Goal: Transaction & Acquisition: Obtain resource

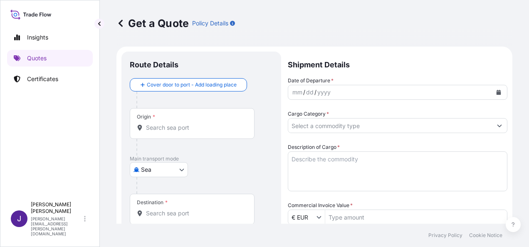
select select "Sea"
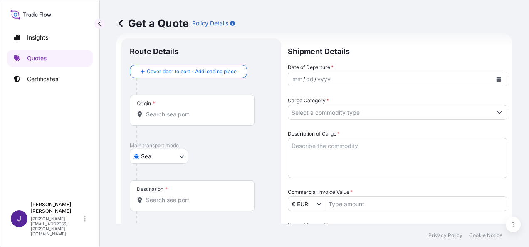
click at [182, 116] on input "Origin *" at bounding box center [195, 114] width 98 height 8
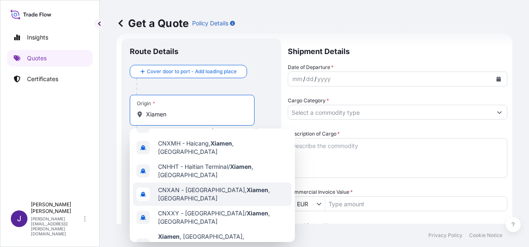
scroll to position [0, 0]
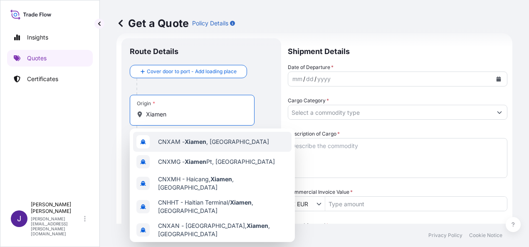
click at [233, 143] on div "CNXAM - [GEOGRAPHIC_DATA] , [GEOGRAPHIC_DATA]" at bounding box center [212, 142] width 158 height 20
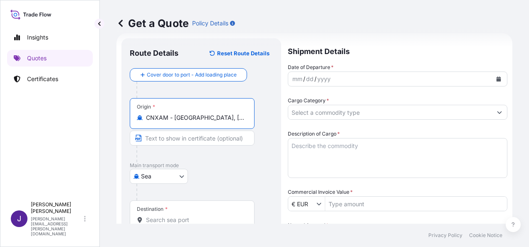
drag, startPoint x: 234, startPoint y: 119, endPoint x: 70, endPoint y: 118, distance: 163.8
click at [71, 123] on div "Insights Quotes Certificates J [PERSON_NAME] [PERSON_NAME][EMAIL_ADDRESS][PERSO…" at bounding box center [264, 123] width 529 height 247
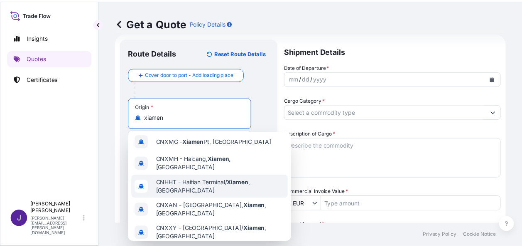
scroll to position [39, 0]
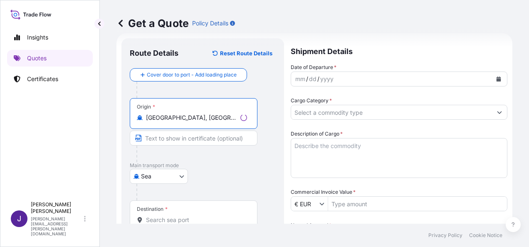
type input "[GEOGRAPHIC_DATA], [GEOGRAPHIC_DATA], [GEOGRAPHIC_DATA]"
click at [188, 219] on input "Destination *" at bounding box center [196, 220] width 101 height 8
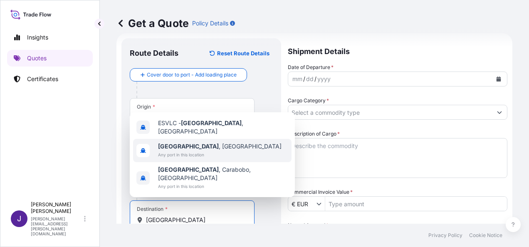
click at [190, 150] on span "[GEOGRAPHIC_DATA] , [GEOGRAPHIC_DATA]" at bounding box center [219, 146] width 123 height 8
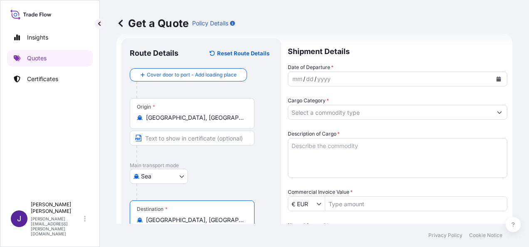
type input "[GEOGRAPHIC_DATA], [GEOGRAPHIC_DATA]"
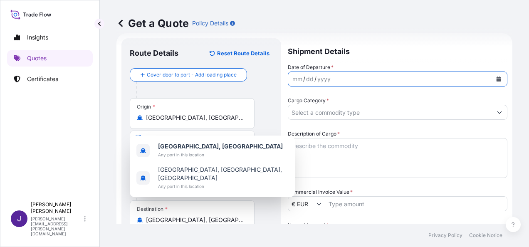
click at [496, 79] on icon "Calendar" at bounding box center [498, 78] width 5 height 5
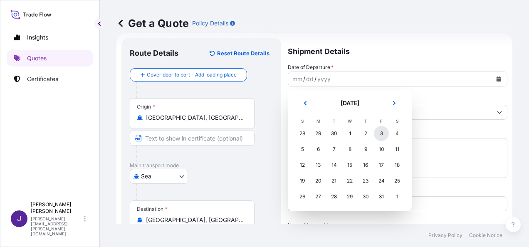
click at [380, 135] on div "3" at bounding box center [381, 133] width 15 height 15
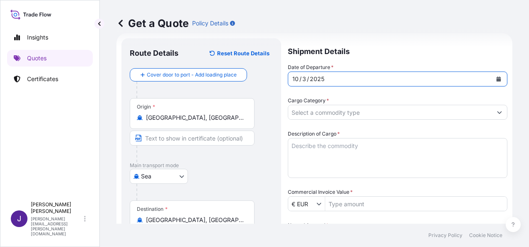
click at [496, 78] on icon "Calendar" at bounding box center [498, 78] width 5 height 5
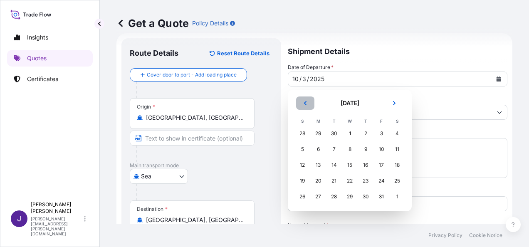
click at [299, 103] on button "Previous" at bounding box center [305, 102] width 18 height 13
click at [345, 132] on div "3" at bounding box center [349, 133] width 15 height 15
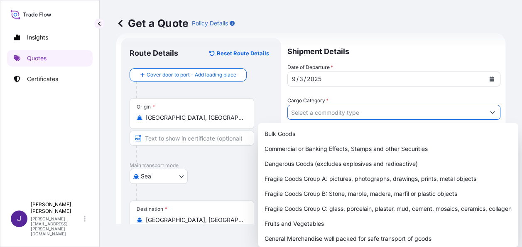
click at [345, 111] on input "Cargo Category *" at bounding box center [386, 112] width 197 height 15
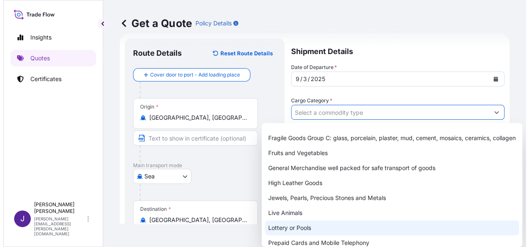
scroll to position [103, 0]
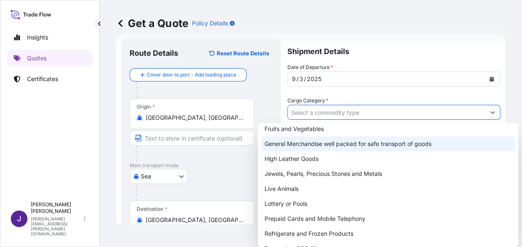
click at [308, 145] on div "General Merchandise well packed for safe transport of goods" at bounding box center [388, 143] width 254 height 15
type input "General Merchandise well packed for safe transport of goods"
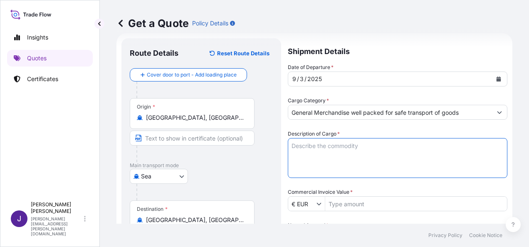
click at [315, 155] on textarea "Description of Cargo *" at bounding box center [397, 158] width 219 height 40
click at [320, 148] on textarea "Description of Cargo *" at bounding box center [397, 158] width 219 height 40
paste textarea "LED DOWNLIGHT"
type textarea "LED DOWNLIGHT"
click at [372, 206] on input "Commercial Invoice Value *" at bounding box center [416, 203] width 182 height 15
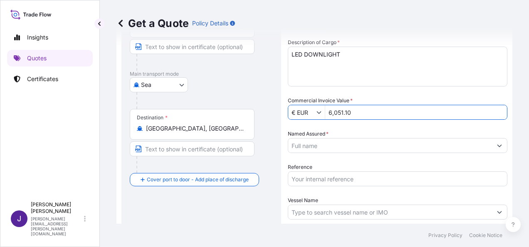
scroll to position [113, 0]
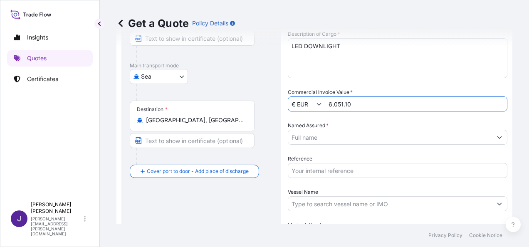
type input "6,051.1"
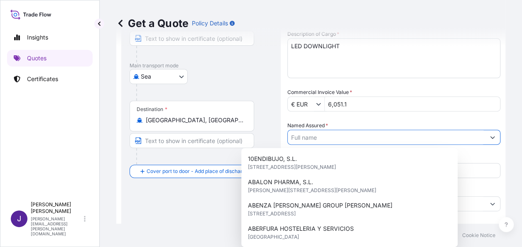
click at [357, 138] on input "Named Assured *" at bounding box center [386, 137] width 197 height 15
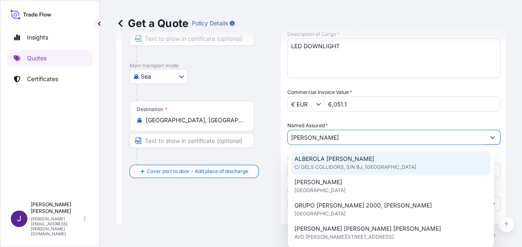
click at [355, 161] on span "ALBEROLA [PERSON_NAME]" at bounding box center [335, 159] width 80 height 8
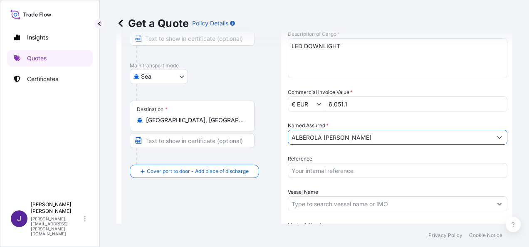
type input "ALBEROLA [PERSON_NAME]"
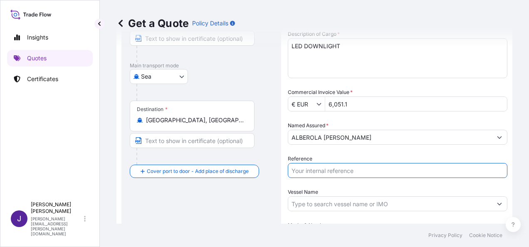
drag, startPoint x: 360, startPoint y: 169, endPoint x: 369, endPoint y: 178, distance: 12.9
click at [360, 169] on input "Reference" at bounding box center [397, 170] width 219 height 15
type input "54305"
drag, startPoint x: 355, startPoint y: 202, endPoint x: 377, endPoint y: 223, distance: 29.4
click at [356, 202] on input "Vessel Name" at bounding box center [390, 203] width 204 height 15
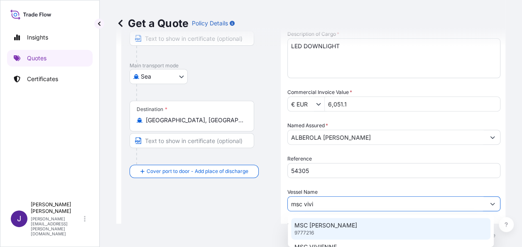
click at [342, 224] on div "MSC [PERSON_NAME] 9777216" at bounding box center [391, 229] width 200 height 22
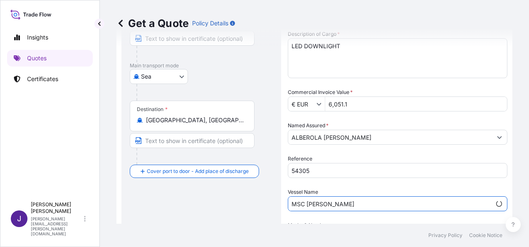
scroll to position [200, 0]
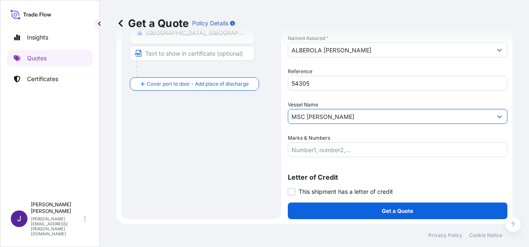
type input "MSC [PERSON_NAME]"
click at [293, 190] on span at bounding box center [291, 191] width 7 height 7
click at [288, 187] on input "This shipment has a letter of credit" at bounding box center [288, 187] width 0 height 0
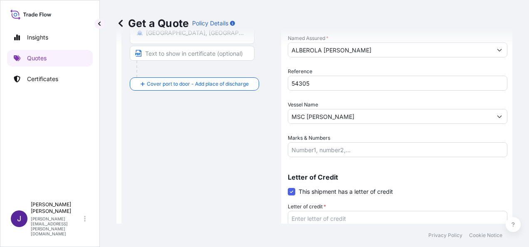
click at [311, 215] on textarea "Letter of credit *" at bounding box center [397, 231] width 219 height 40
paste textarea "ALBEROLA [PERSON_NAME] CL/DELS COLLIDORS, S/N - BJ"
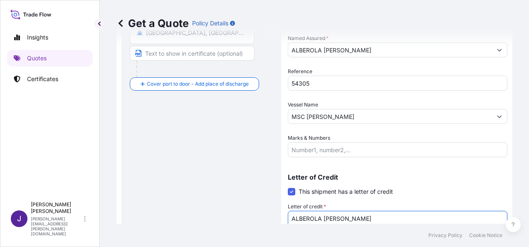
scroll to position [207, 0]
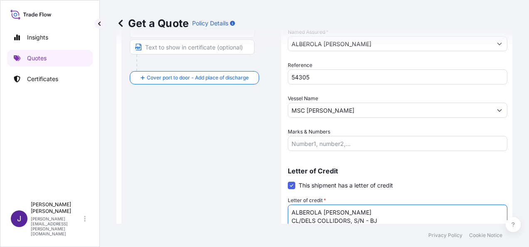
type textarea "ALBEROLA [PERSON_NAME] CL/DELS COLLIDORS, S/N - BJ"
click at [207, 134] on div "Route Details Reset Route Details Cover door to port - Add loading place Place …" at bounding box center [201, 60] width 143 height 414
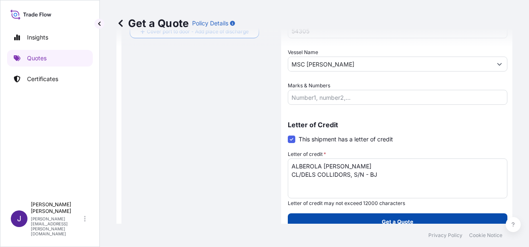
scroll to position [264, 0]
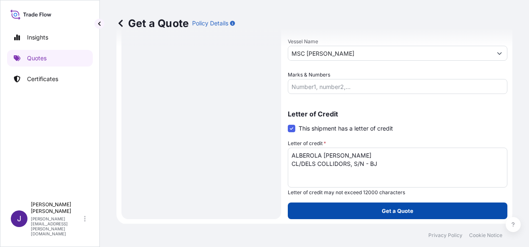
click at [416, 212] on button "Get a Quote" at bounding box center [397, 210] width 219 height 17
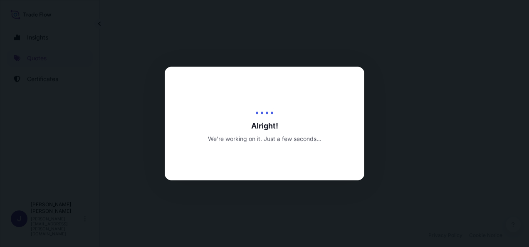
select select "Sea"
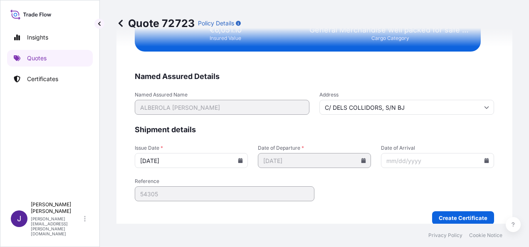
scroll to position [1697, 0]
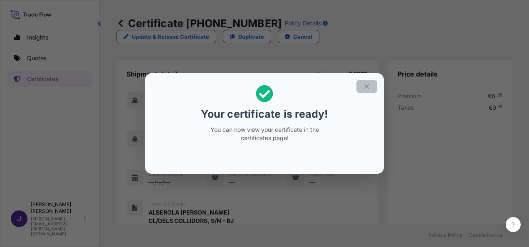
click at [373, 83] on button "button" at bounding box center [366, 86] width 21 height 13
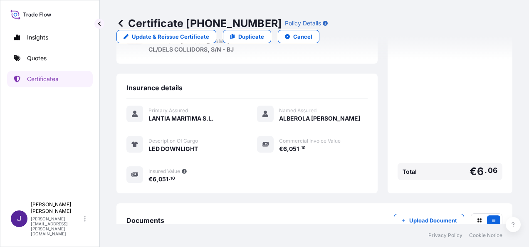
scroll to position [197, 0]
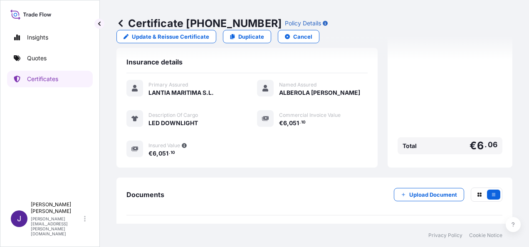
click at [191, 224] on link "PDF Certificate [DATE]" at bounding box center [314, 235] width 376 height 22
click at [49, 57] on link "Quotes" at bounding box center [50, 58] width 86 height 17
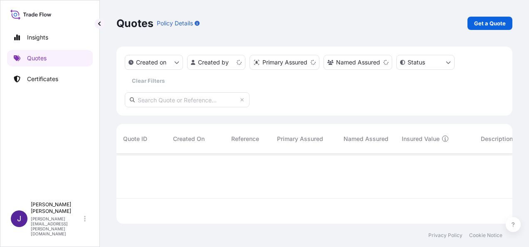
scroll to position [68, 389]
click at [482, 23] on p "Get a Quote" at bounding box center [490, 23] width 32 height 8
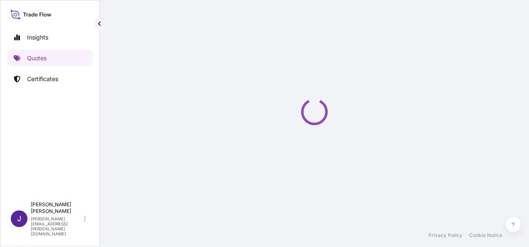
select select "Sea"
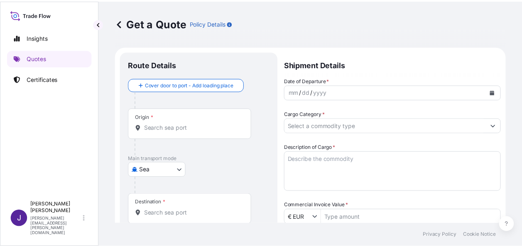
scroll to position [13, 0]
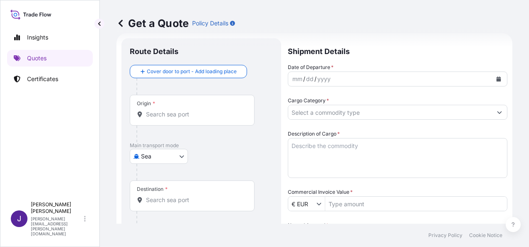
click at [195, 114] on input "Origin *" at bounding box center [195, 114] width 98 height 8
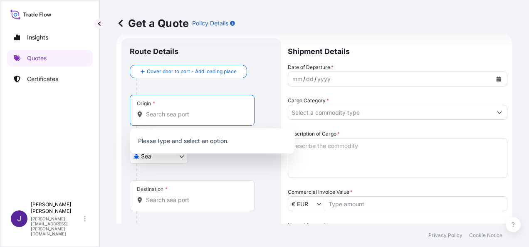
paste input "[GEOGRAPHIC_DATA]"
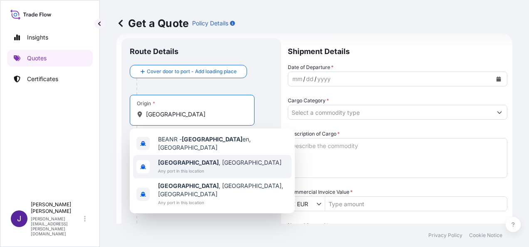
click at [204, 167] on span "Any port in this location" at bounding box center [219, 171] width 123 height 8
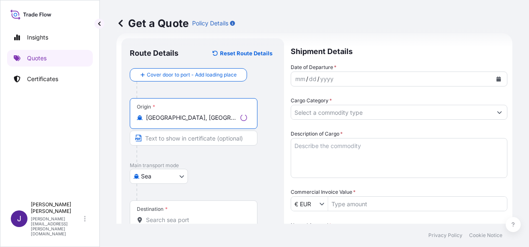
type input "[GEOGRAPHIC_DATA], [GEOGRAPHIC_DATA]"
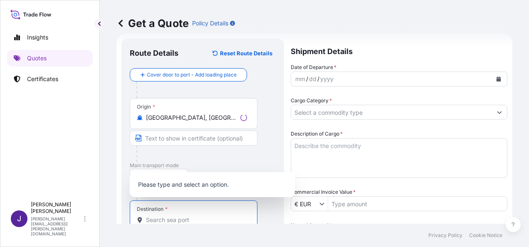
click at [187, 220] on input "Destination *" at bounding box center [196, 220] width 101 height 8
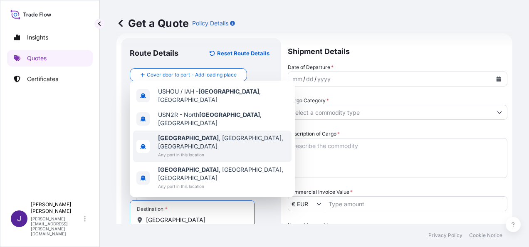
click at [195, 150] on span "[GEOGRAPHIC_DATA] , [GEOGRAPHIC_DATA], [GEOGRAPHIC_DATA]" at bounding box center [223, 142] width 130 height 17
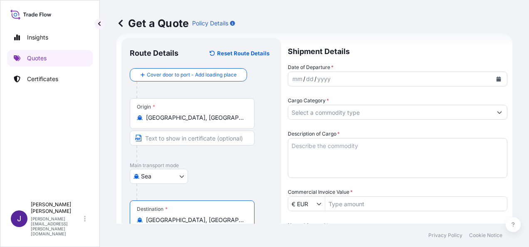
type input "[GEOGRAPHIC_DATA], [GEOGRAPHIC_DATA], [GEOGRAPHIC_DATA]"
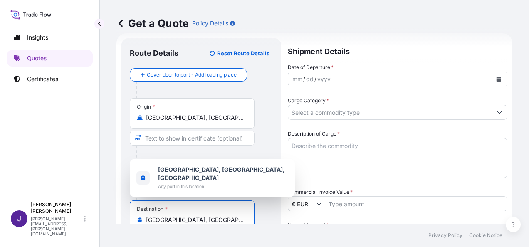
click at [495, 79] on button "Calendar" at bounding box center [498, 78] width 13 height 13
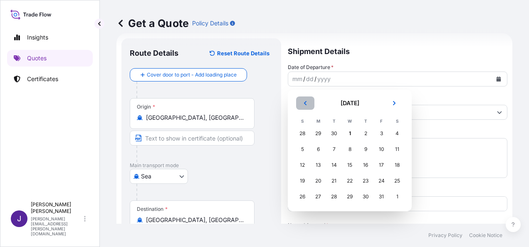
click at [306, 106] on button "Previous" at bounding box center [305, 102] width 18 height 13
click at [383, 182] on div "26" at bounding box center [381, 180] width 15 height 15
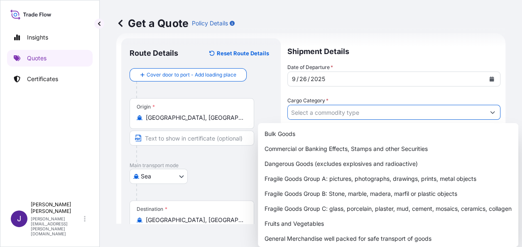
click at [372, 112] on input "Cargo Category *" at bounding box center [386, 112] width 197 height 15
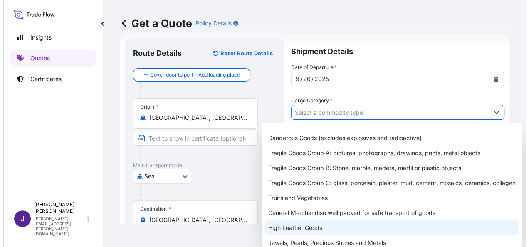
scroll to position [83, 0]
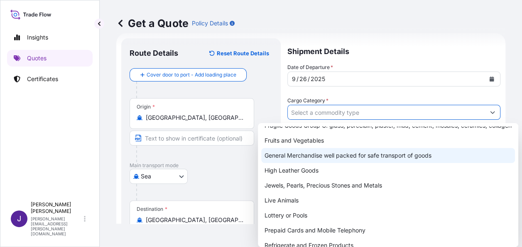
click at [311, 163] on div "General Merchandise well packed for safe transport of goods" at bounding box center [388, 155] width 254 height 15
type input "General Merchandise well packed for safe transport of goods"
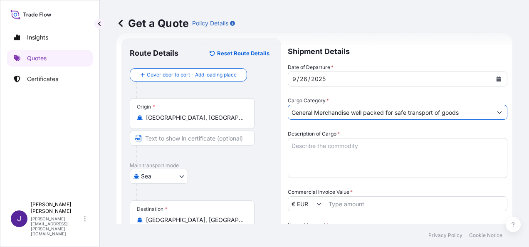
click at [319, 155] on textarea "Description of Cargo *" at bounding box center [397, 158] width 219 height 40
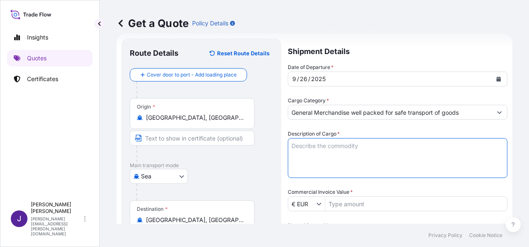
paste textarea "JUICE"
type textarea "JUICE"
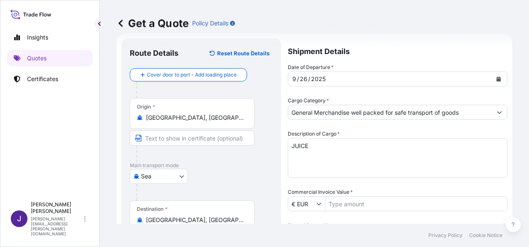
click at [352, 217] on div "Date of Departure * [DATE] Cargo Category * General Merchandise well packed for…" at bounding box center [397, 203] width 219 height 281
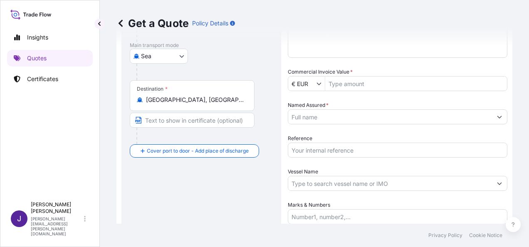
scroll to position [180, 0]
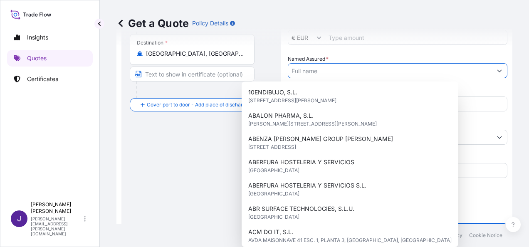
click at [340, 68] on input "Named Assured *" at bounding box center [390, 70] width 204 height 15
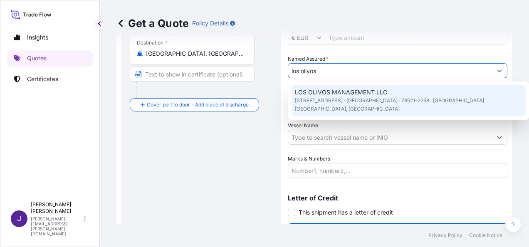
click at [349, 102] on span "[STREET_ADDRESS] · [GEOGRAPHIC_DATA] · 78521-2258 · [GEOGRAPHIC_DATA] · [GEOGRA…" at bounding box center [408, 104] width 227 height 17
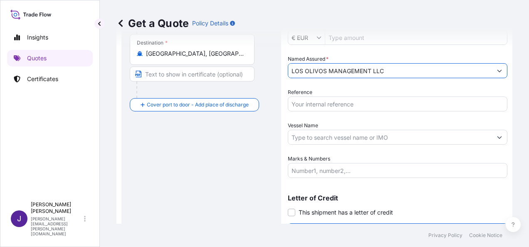
type input "LOS OLIVOS MANAGEMENT LLC"
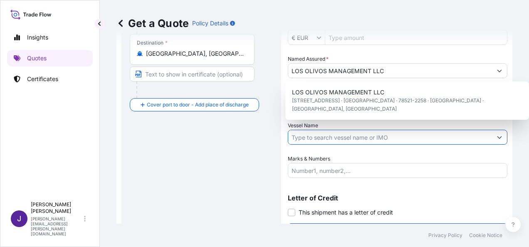
click at [323, 131] on input "Vessel Name" at bounding box center [390, 137] width 204 height 15
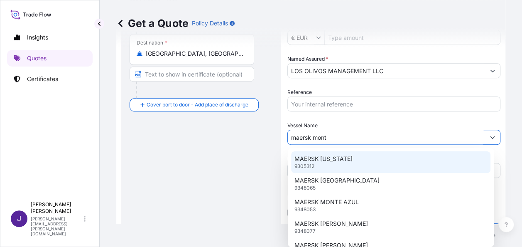
click at [329, 158] on p "MAERSK [US_STATE]" at bounding box center [324, 159] width 58 height 8
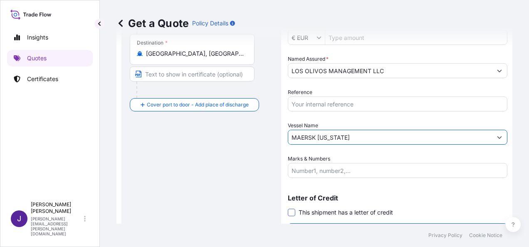
type input "MAERSK [US_STATE]"
click at [292, 213] on span at bounding box center [291, 212] width 7 height 7
click at [288, 208] on input "This shipment has a letter of credit" at bounding box center [288, 208] width 0 height 0
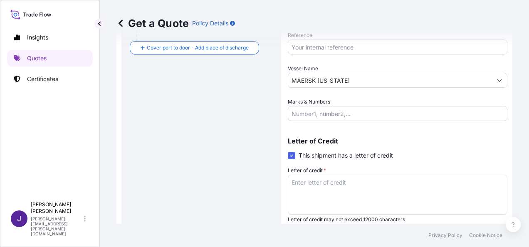
scroll to position [264, 0]
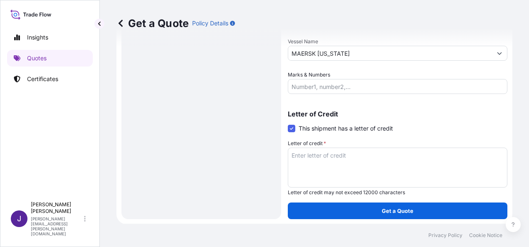
click at [324, 153] on textarea "Letter of credit *" at bounding box center [397, 168] width 219 height 40
paste textarea "LOS OLIVOS MANAGEMENT LLC [STREET_ADDRESS]"
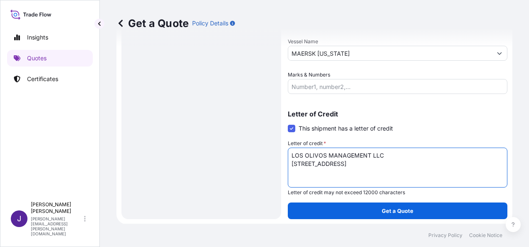
type textarea "LOS OLIVOS MANAGEMENT LLC [STREET_ADDRESS]"
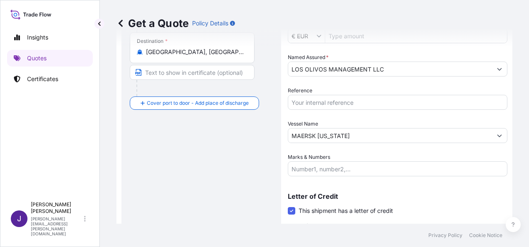
scroll to position [180, 0]
click at [363, 101] on input "Reference" at bounding box center [397, 103] width 219 height 15
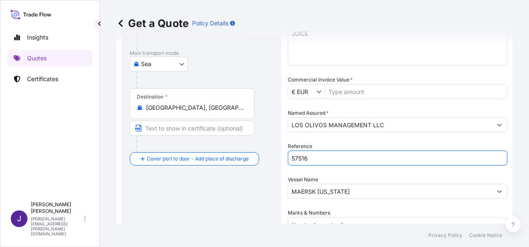
scroll to position [56, 0]
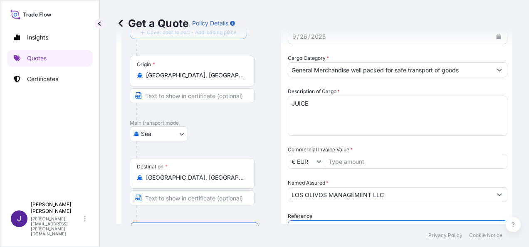
type input "57516"
click at [363, 166] on input "Commercial Invoice Value *" at bounding box center [416, 161] width 182 height 15
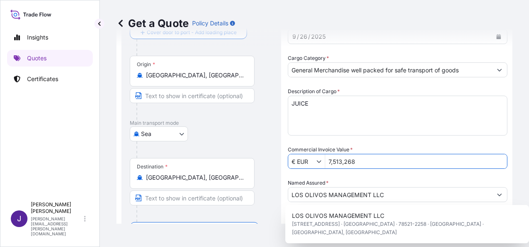
click at [370, 160] on input "7,513,268" at bounding box center [416, 161] width 182 height 15
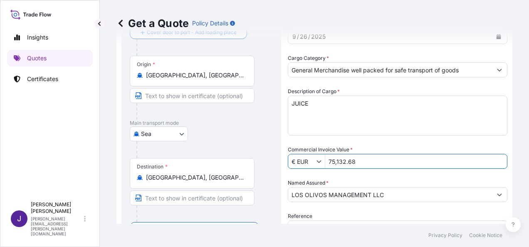
type input "75,132.68"
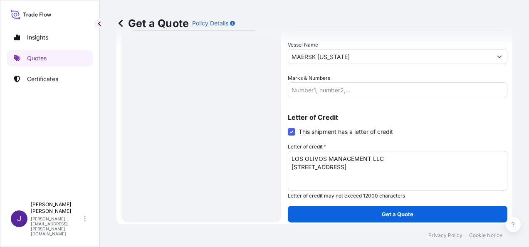
scroll to position [264, 0]
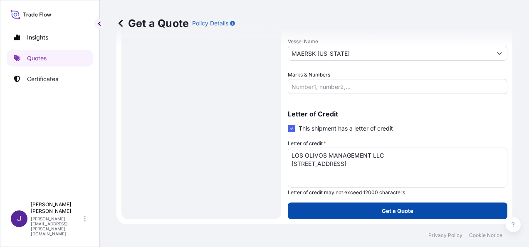
click at [370, 209] on button "Get a Quote" at bounding box center [397, 210] width 219 height 17
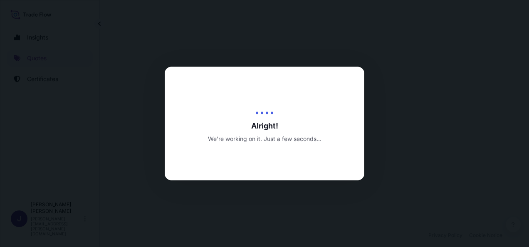
select select "Sea"
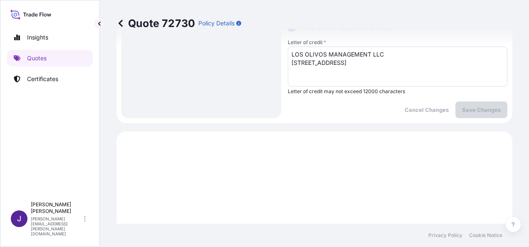
scroll to position [454, 0]
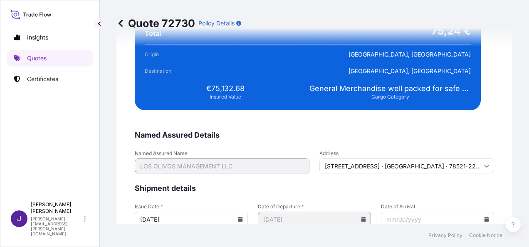
scroll to position [1697, 0]
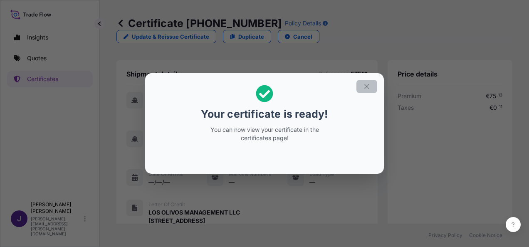
click at [365, 85] on icon "button" at bounding box center [366, 86] width 5 height 5
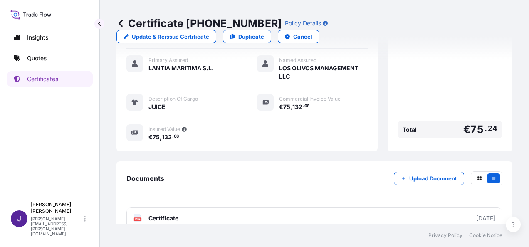
scroll to position [222, 0]
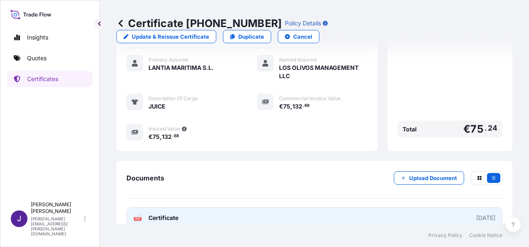
click at [230, 207] on link "PDF Certificate [DATE]" at bounding box center [314, 218] width 376 height 22
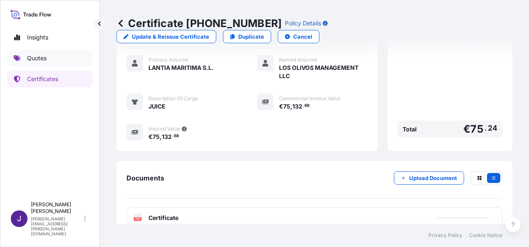
click at [37, 53] on link "Quotes" at bounding box center [50, 58] width 86 height 17
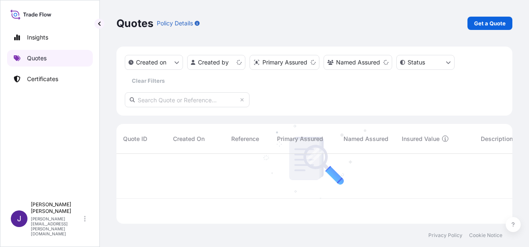
scroll to position [68, 389]
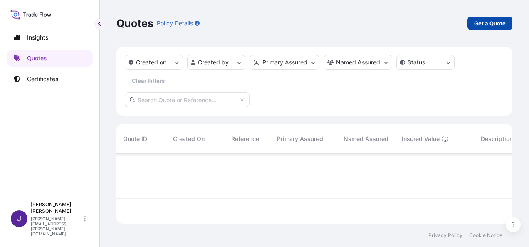
click at [480, 25] on p "Get a Quote" at bounding box center [490, 23] width 32 height 8
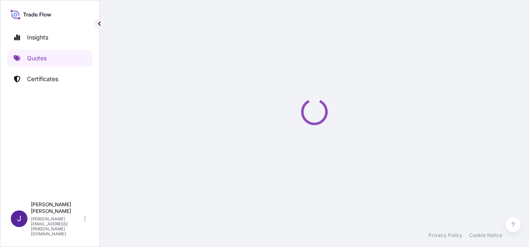
scroll to position [13, 0]
select select "Sea"
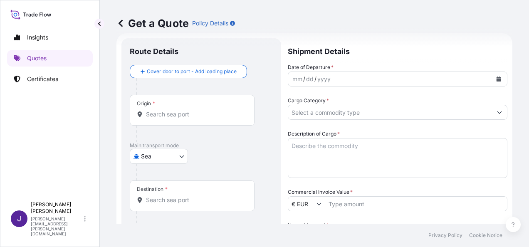
click at [341, 144] on textarea "Description of Cargo *" at bounding box center [397, 158] width 219 height 40
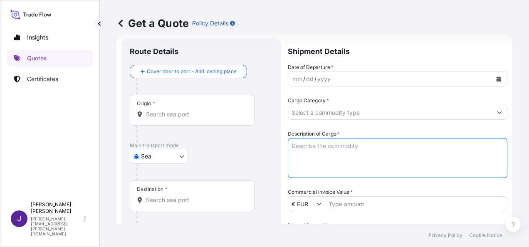
paste textarea "MATERIAS [PERSON_NAME] PARA PANADERIA"
type textarea "MATERIAS [PERSON_NAME] PARA PANADERIA"
click at [496, 77] on button "Calendar" at bounding box center [498, 78] width 13 height 13
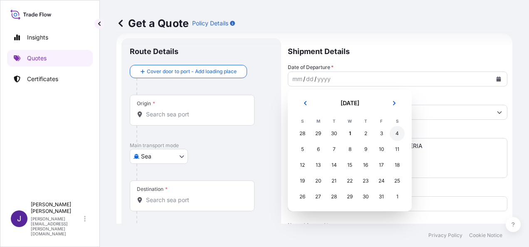
click at [395, 132] on div "4" at bounding box center [396, 133] width 15 height 15
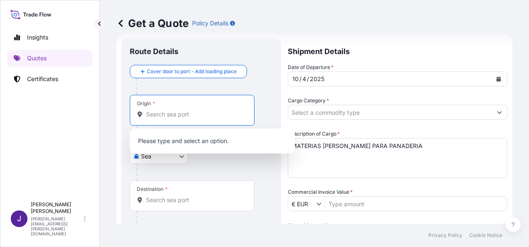
click at [206, 116] on input "Origin *" at bounding box center [195, 114] width 98 height 8
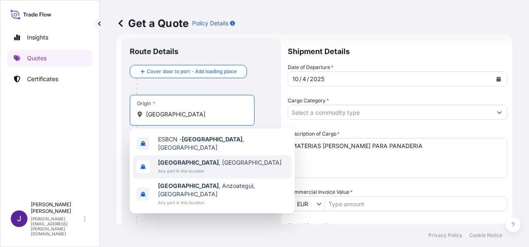
click at [190, 160] on span "[GEOGRAPHIC_DATA] , [GEOGRAPHIC_DATA]" at bounding box center [219, 162] width 123 height 8
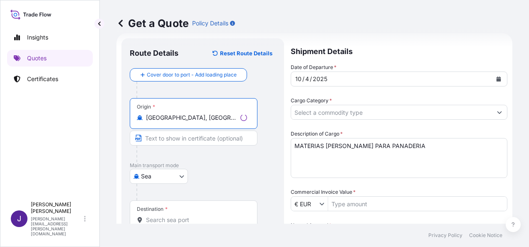
type input "[GEOGRAPHIC_DATA], [GEOGRAPHIC_DATA]"
click at [190, 216] on input "Destination *" at bounding box center [196, 220] width 101 height 8
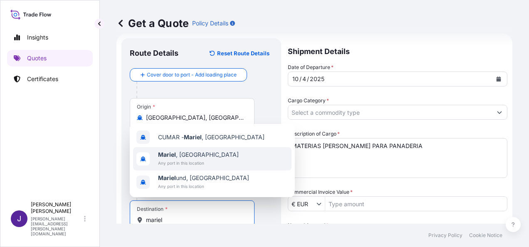
click at [185, 156] on span "Mariel , [GEOGRAPHIC_DATA]" at bounding box center [198, 154] width 81 height 8
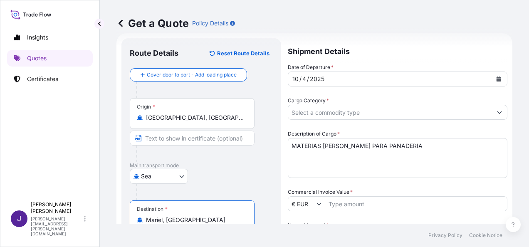
type input "Mariel, [GEOGRAPHIC_DATA]"
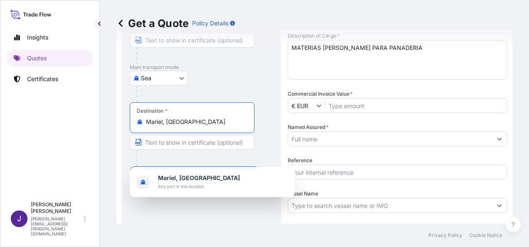
scroll to position [180, 0]
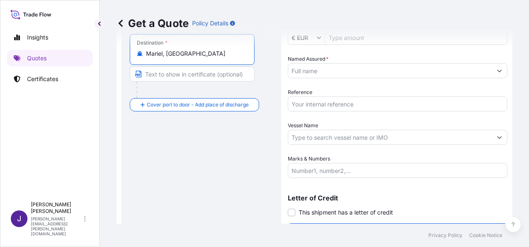
click at [333, 140] on input "Vessel Name" at bounding box center [390, 137] width 204 height 15
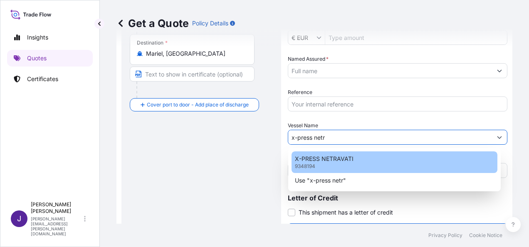
click at [320, 156] on p "X-PRESS NETRAVATI" at bounding box center [324, 159] width 59 height 8
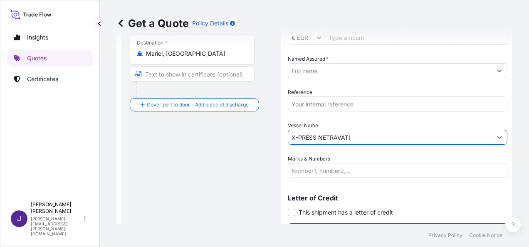
type input "X-PRESS NETRAVATI"
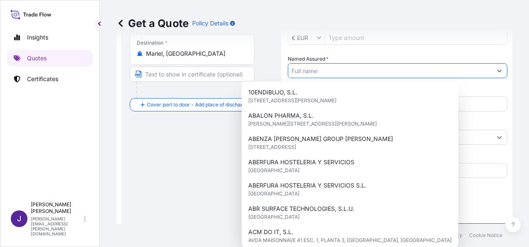
click at [345, 71] on input "Named Assured *" at bounding box center [390, 70] width 204 height 15
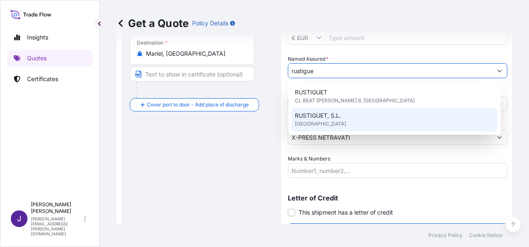
click at [393, 121] on div "RUSTIGUET, S.L. [GEOGRAPHIC_DATA]" at bounding box center [394, 119] width 206 height 23
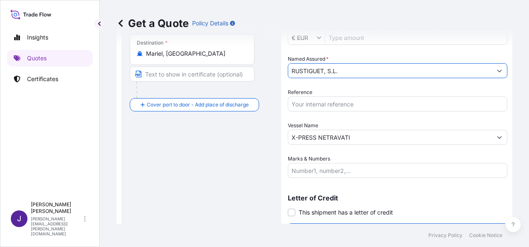
type input "RUSTIGUET, S.L."
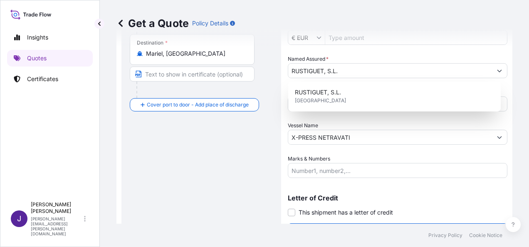
click at [325, 114] on div "Date of Departure * [DATE] Cargo Category * Description of Cargo * MATERIAS [PE…" at bounding box center [397, 37] width 219 height 281
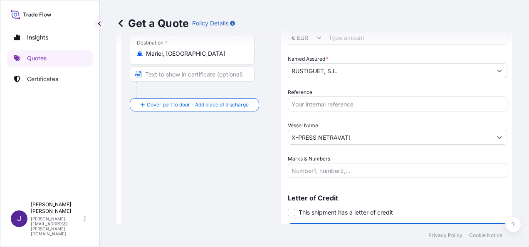
click at [313, 101] on input "Reference" at bounding box center [397, 103] width 219 height 15
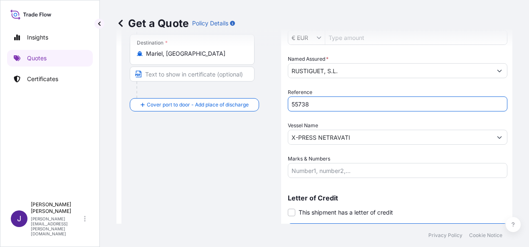
type input "55738"
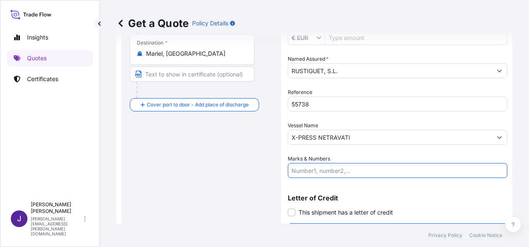
click at [321, 169] on input "Marks & Numbers" at bounding box center [397, 170] width 219 height 15
paste input "1 X 40’ HC NO. LEAU4900543 1611 BULTOS – 17549 KGS"
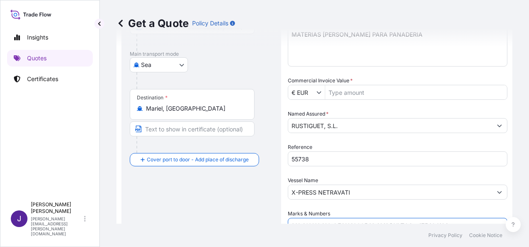
scroll to position [55, 0]
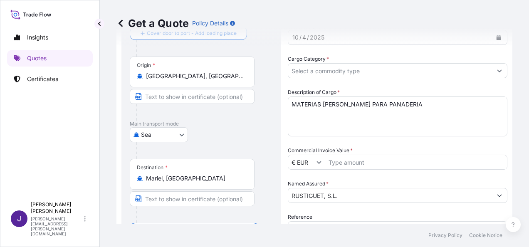
type input "1 X 40’ HC NO. LEAU4900543 1611 BULTOS – 17549 KGS"
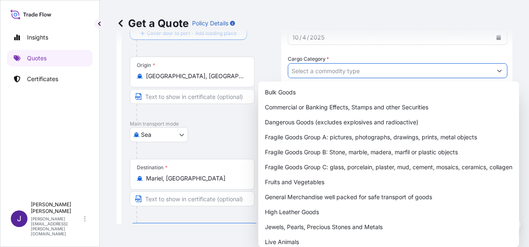
click at [344, 69] on input "Cargo Category *" at bounding box center [390, 70] width 204 height 15
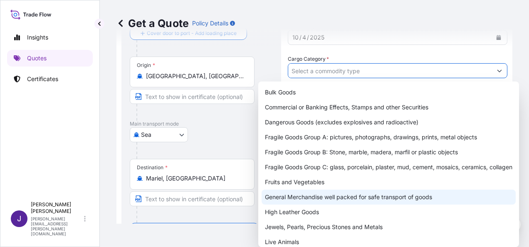
click at [284, 199] on div "General Merchandise well packed for safe transport of goods" at bounding box center [388, 197] width 254 height 15
type input "General Merchandise well packed for safe transport of goods"
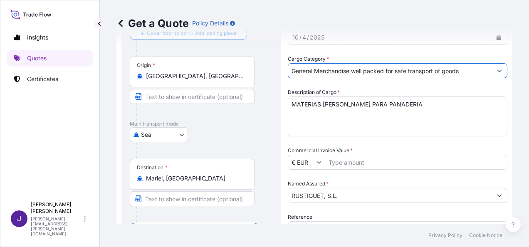
click at [354, 163] on input "Commercial Invoice Value *" at bounding box center [416, 162] width 182 height 15
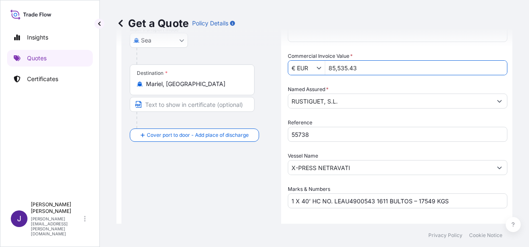
scroll to position [155, 0]
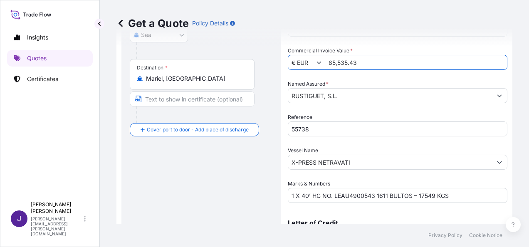
type input "85,535.43"
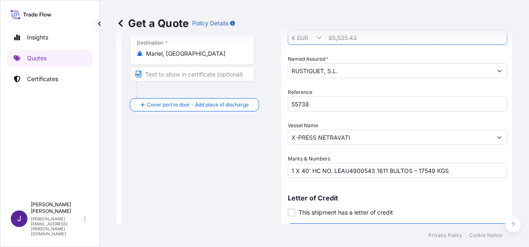
scroll to position [200, 0]
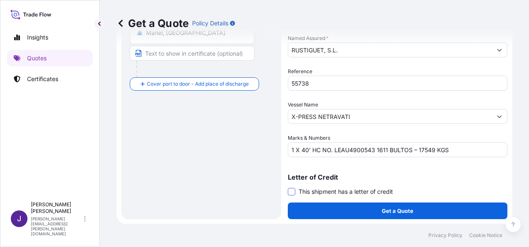
click at [289, 192] on span at bounding box center [291, 191] width 7 height 7
click at [288, 187] on input "This shipment has a letter of credit" at bounding box center [288, 187] width 0 height 0
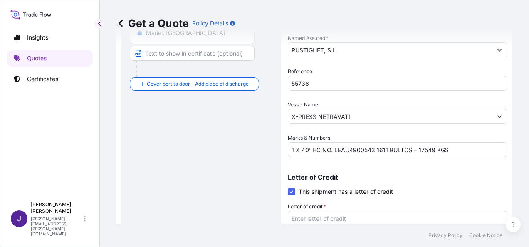
click at [321, 217] on textarea "Letter of credit *" at bounding box center [397, 231] width 219 height 40
paste textarea "FACTURA NO. A/25045137"
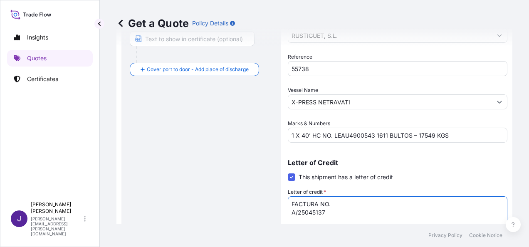
click at [291, 214] on textarea "FACTURA NO. A/25045137" at bounding box center [397, 216] width 219 height 40
type textarea "FACTURA NO. A/25045137"
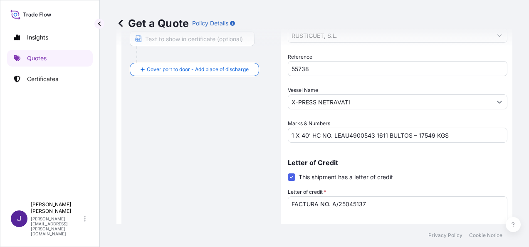
click at [112, 127] on div "Get a Quote Policy Details Route Details Reset Route Details Cover door to port…" at bounding box center [314, 112] width 429 height 224
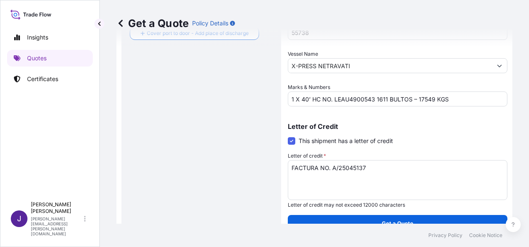
scroll to position [264, 0]
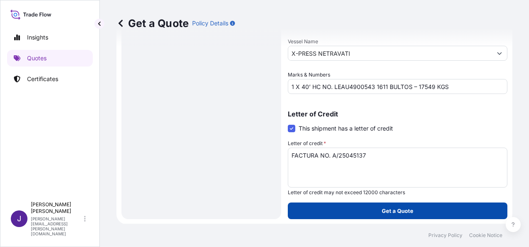
click at [390, 210] on p "Get a Quote" at bounding box center [398, 211] width 32 height 8
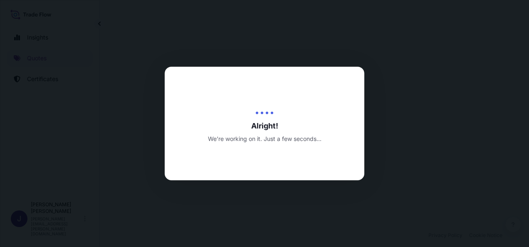
select select "Sea"
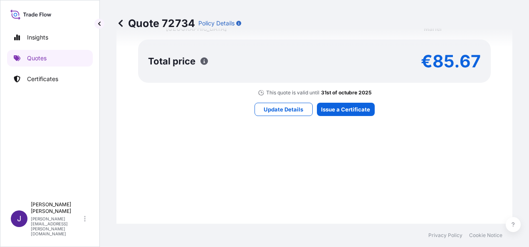
scroll to position [828, 0]
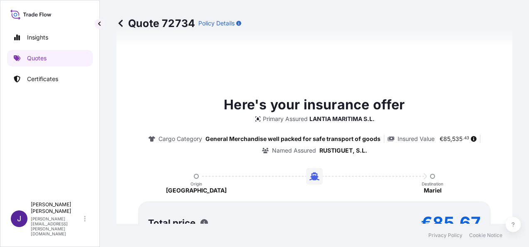
type input "[DATE]"
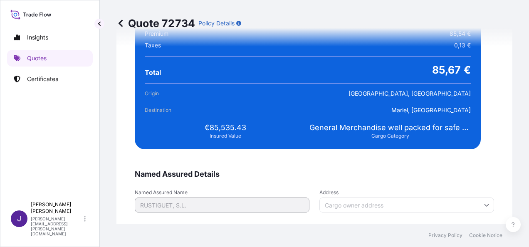
scroll to position [1697, 0]
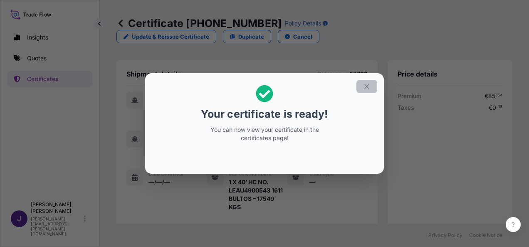
click at [368, 85] on icon "button" at bounding box center [366, 86] width 7 height 7
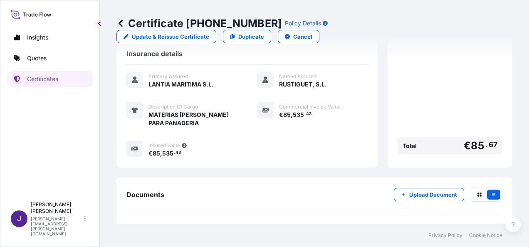
scroll to position [230, 0]
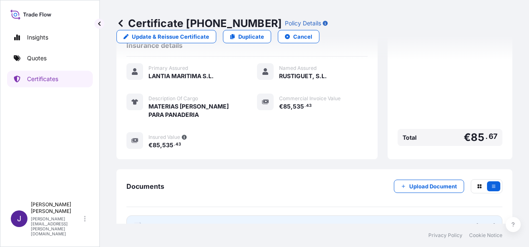
click at [240, 215] on link "PDF Certificate [DATE]" at bounding box center [314, 226] width 376 height 22
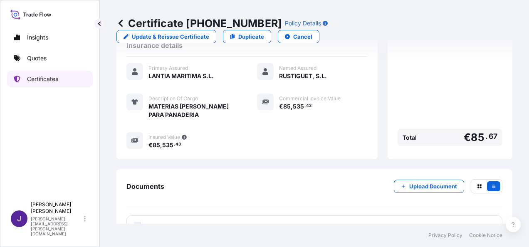
click at [52, 79] on p "Certificates" at bounding box center [42, 79] width 31 height 8
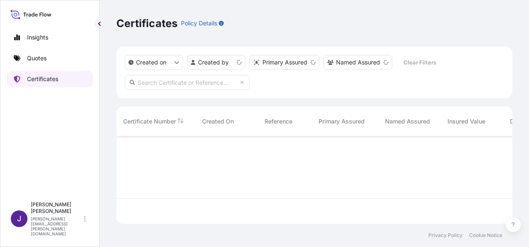
scroll to position [86, 389]
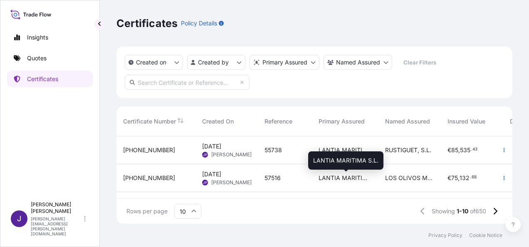
click at [346, 180] on span "LANTIA MARITIMA S.L." at bounding box center [344, 178] width 53 height 8
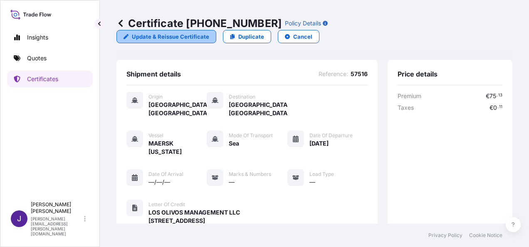
click at [209, 32] on p "Update & Reissue Certificate" at bounding box center [170, 36] width 77 height 8
select select "Sea"
select select "31519"
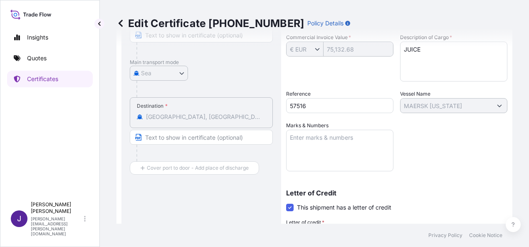
scroll to position [166, 0]
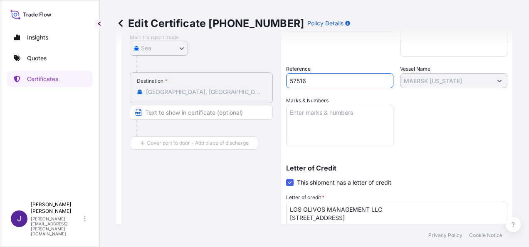
drag, startPoint x: 312, startPoint y: 80, endPoint x: 264, endPoint y: 86, distance: 48.1
click at [264, 86] on div "Route Details Cover door to port - Add loading place Place of loading Road / In…" at bounding box center [314, 139] width 386 height 451
type input "56553"
click at [223, 172] on div "Route Details Cover door to port - Add loading place Place of loading Road / [G…" at bounding box center [201, 139] width 143 height 434
click at [182, 186] on div "Route Details Cover door to port - Add loading place Place of loading Road / [G…" at bounding box center [201, 139] width 143 height 434
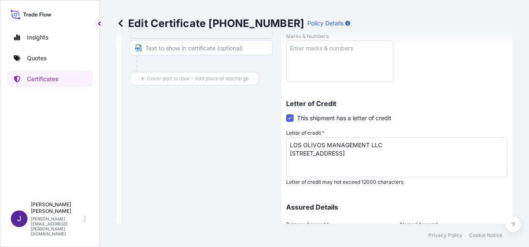
scroll to position [312, 0]
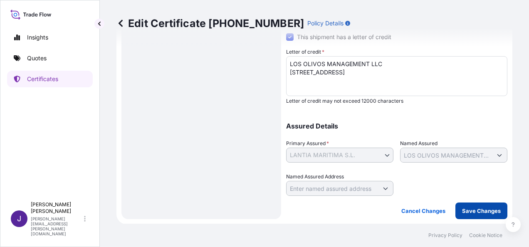
click at [472, 212] on p "Save Changes" at bounding box center [481, 211] width 39 height 8
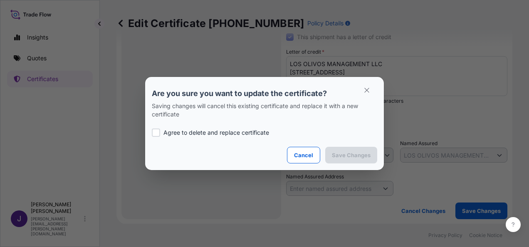
click at [193, 133] on p "Agree to delete and replace certificate" at bounding box center [216, 132] width 106 height 8
checkbox input "true"
click at [360, 152] on p "Save Changes" at bounding box center [351, 155] width 39 height 8
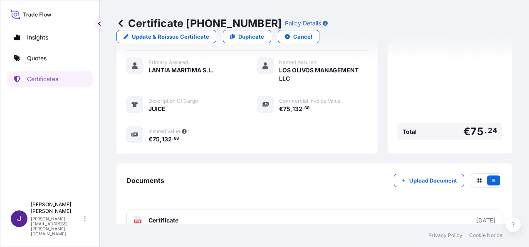
scroll to position [222, 0]
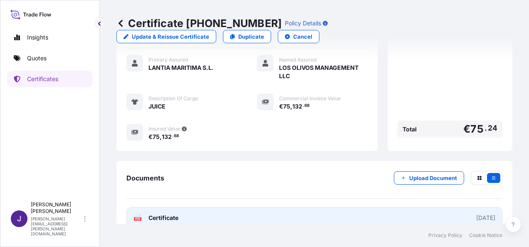
click at [298, 207] on link "PDF Certificate [DATE]" at bounding box center [314, 218] width 376 height 22
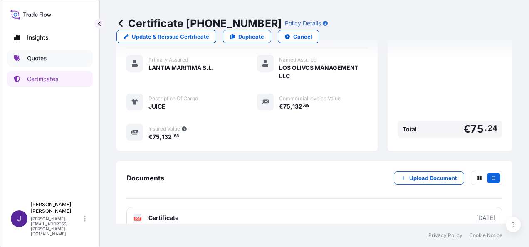
click at [30, 57] on p "Quotes" at bounding box center [37, 58] width 20 height 8
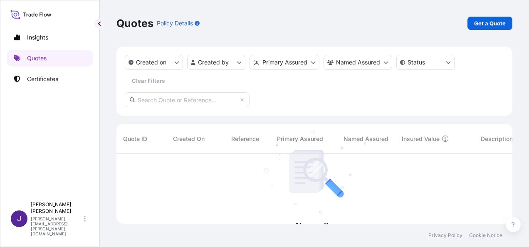
scroll to position [93, 389]
